Goal: Book appointment/travel/reservation

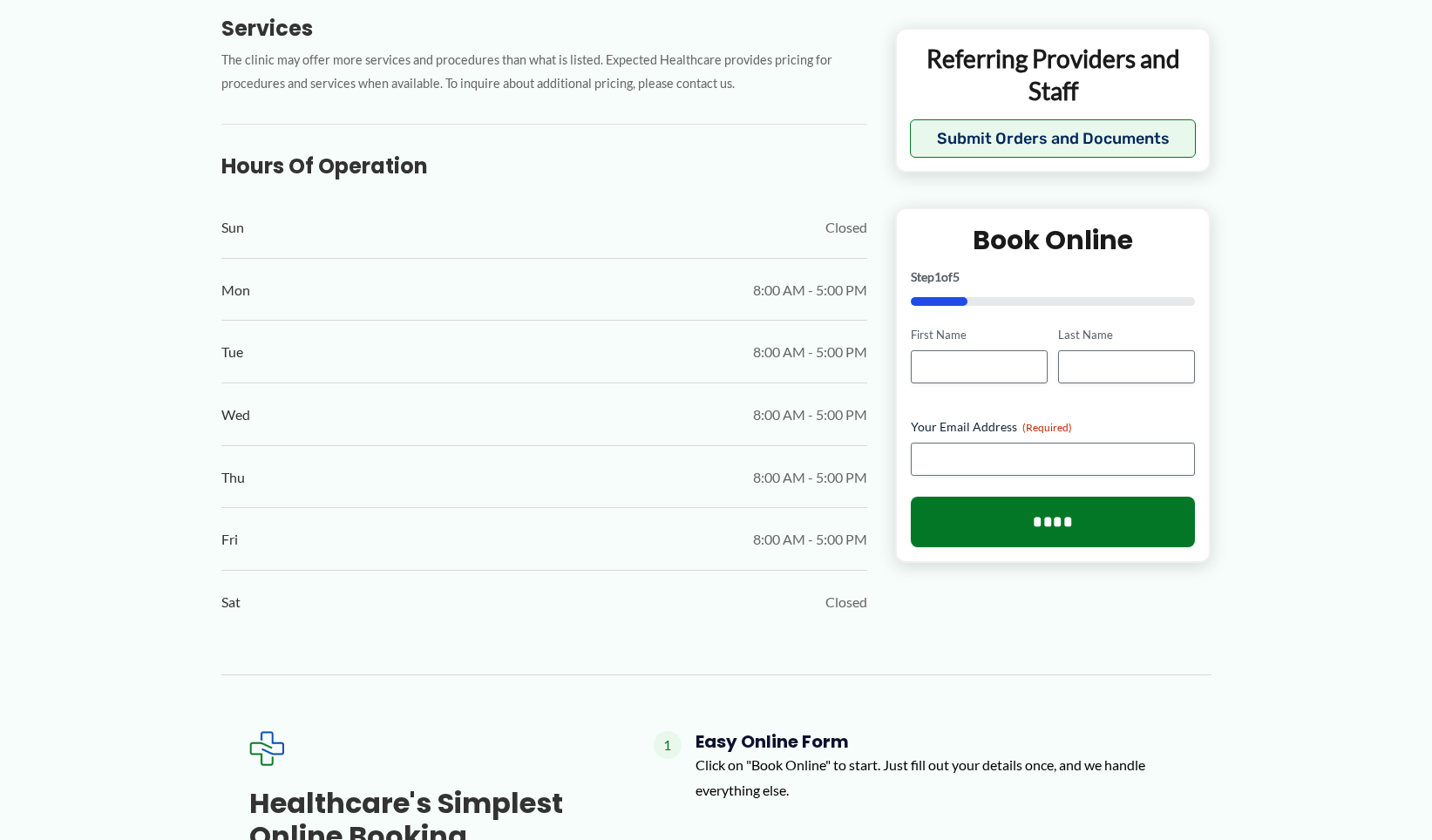
scroll to position [523, 0]
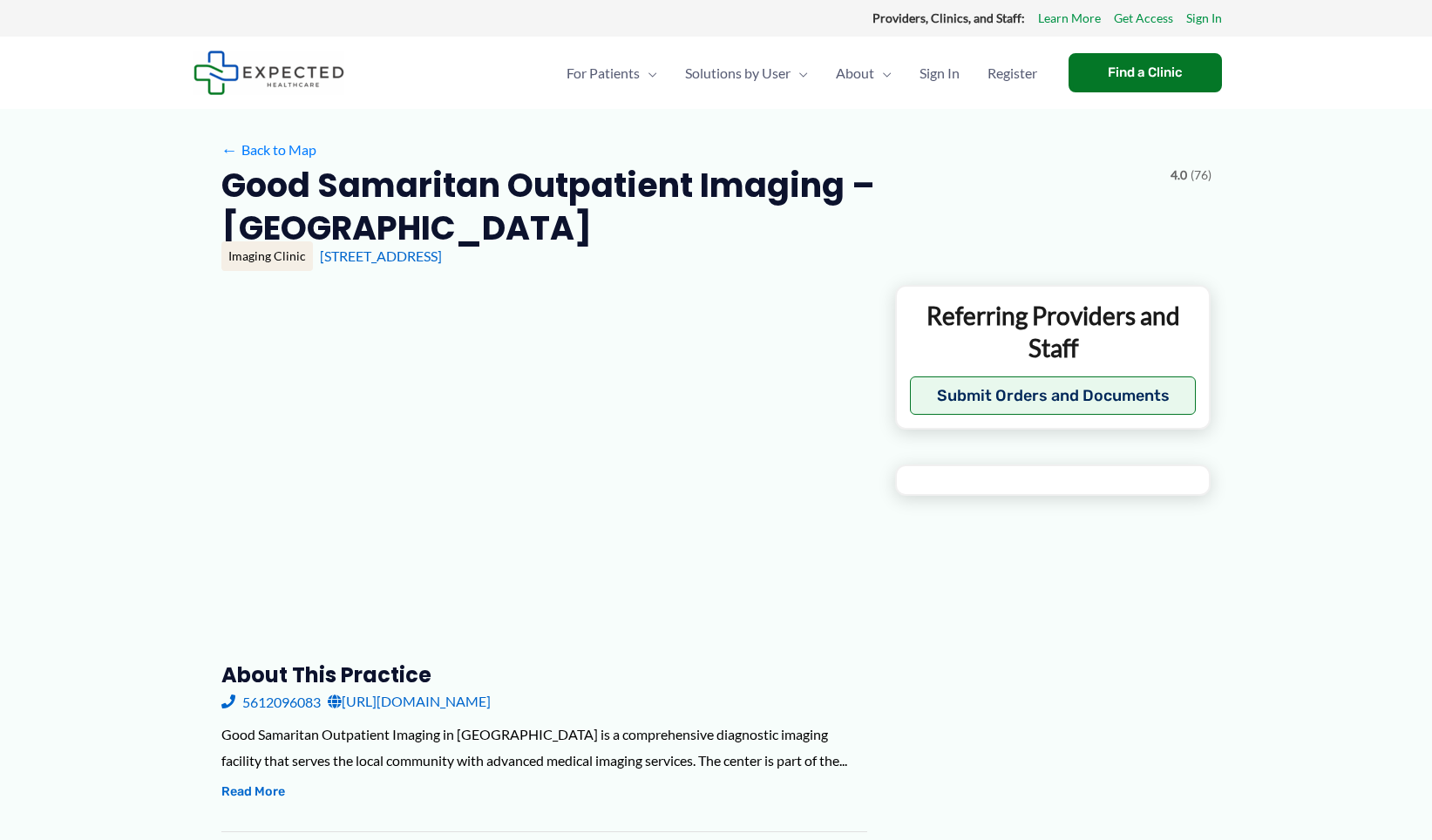
type input "**********"
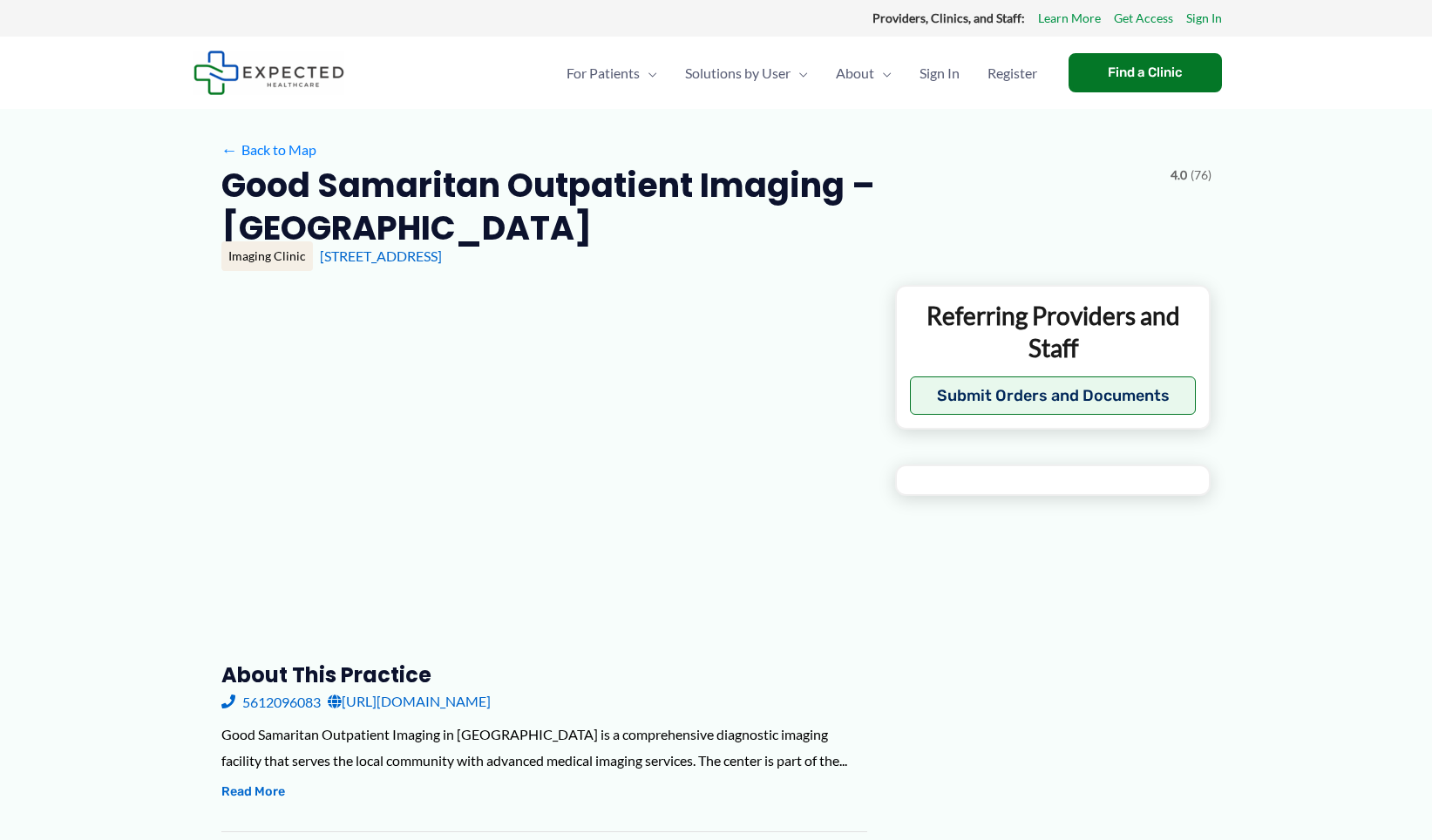
type input "**********"
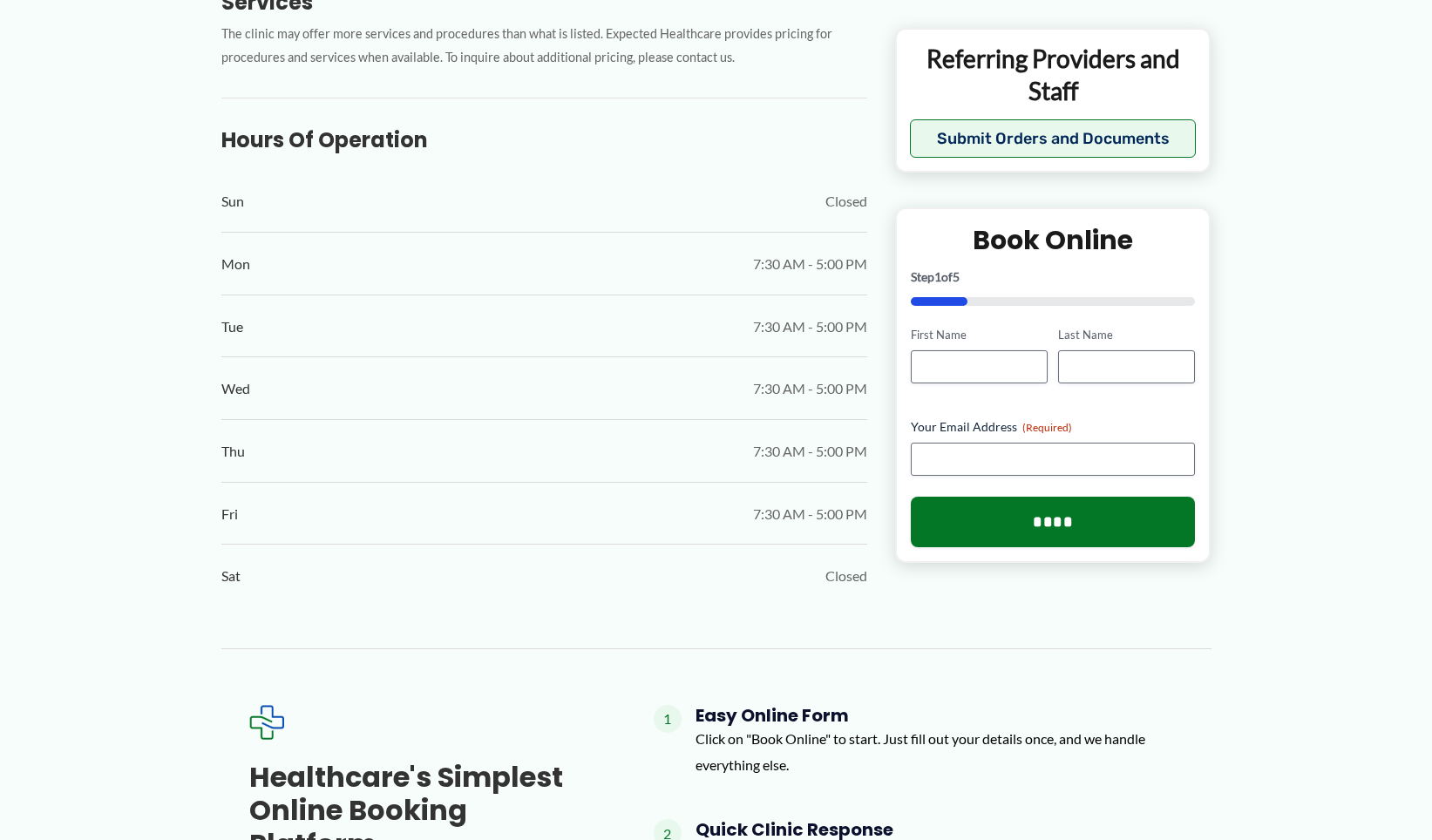
scroll to position [523, 0]
